Goal: Find specific page/section: Find specific page/section

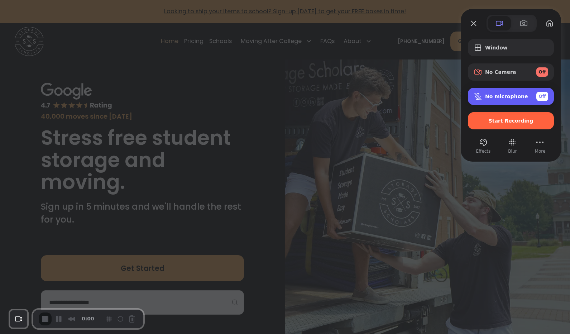
click at [363, 95] on span "No microphone" at bounding box center [506, 97] width 43 height 6
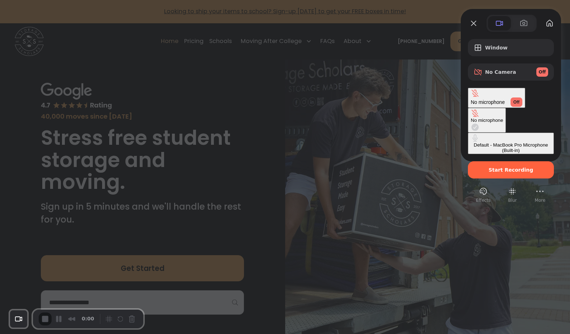
click at [363, 142] on div "Default - MacBook Pro Microphone (Built-in)" at bounding box center [511, 147] width 80 height 11
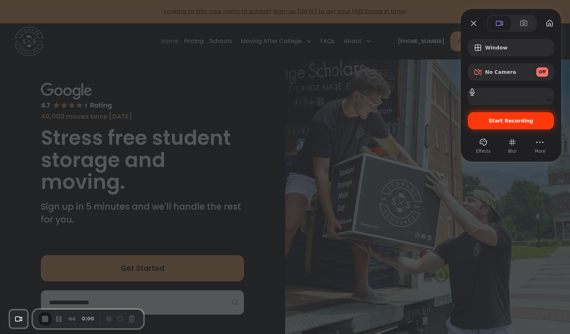
click at [363, 125] on div "Start Recording" at bounding box center [511, 120] width 86 height 17
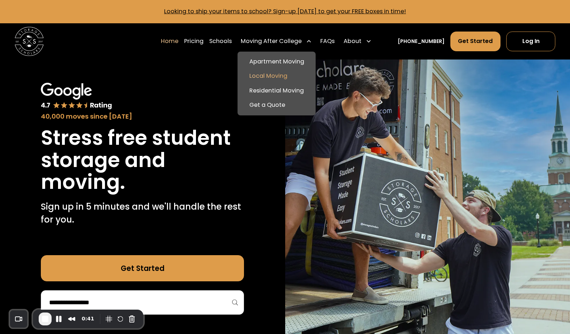
click at [284, 73] on link "Local Moving" at bounding box center [277, 76] width 72 height 14
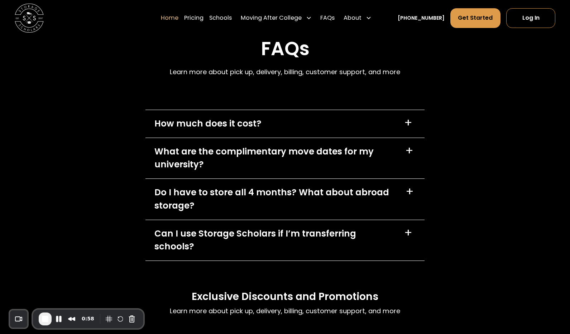
scroll to position [2103, 0]
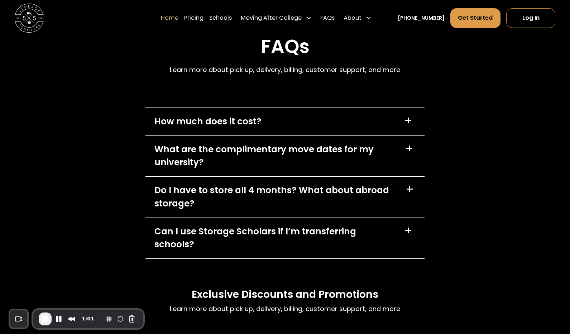
click at [363, 122] on div "+" at bounding box center [408, 120] width 8 height 11
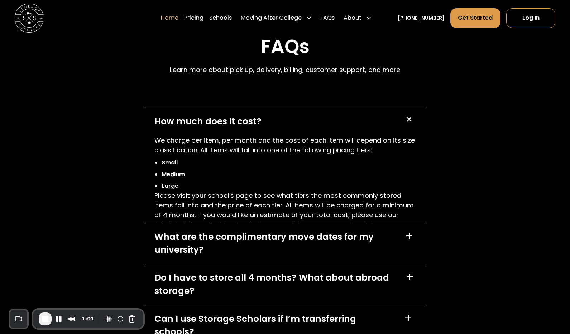
click at [363, 122] on div "+" at bounding box center [409, 120] width 14 height 14
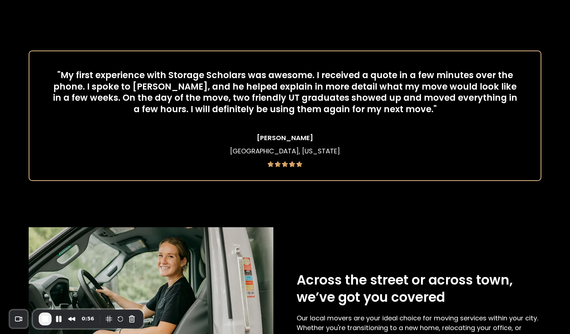
scroll to position [625, 0]
